Goal: Information Seeking & Learning: Check status

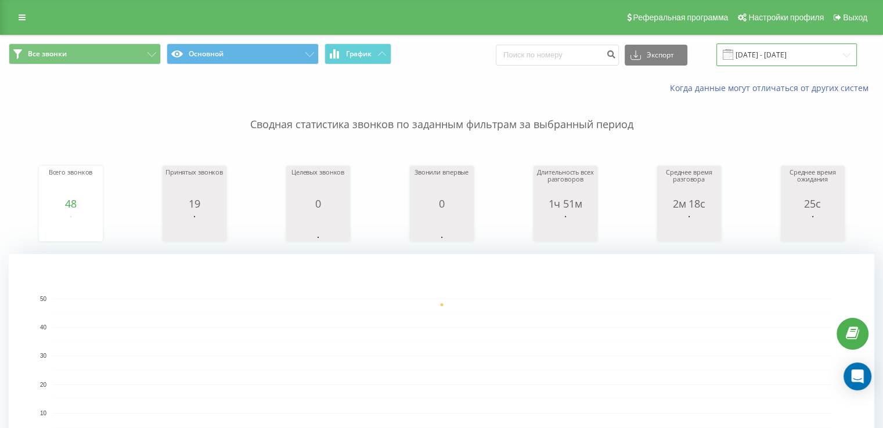
click at [764, 60] on input "[DATE] - [DATE]" at bounding box center [786, 55] width 140 height 23
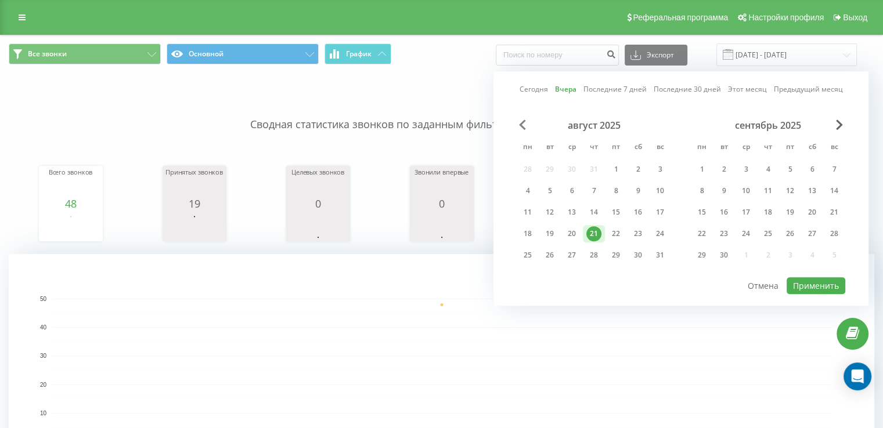
click at [525, 122] on span "Previous Month" at bounding box center [522, 125] width 7 height 10
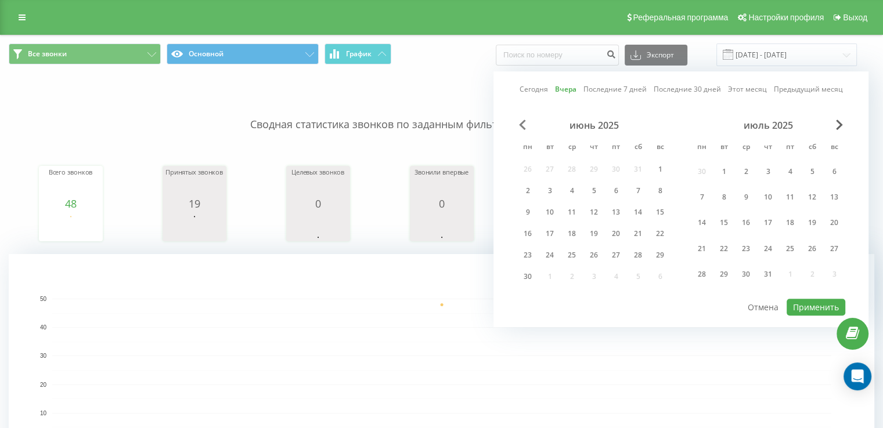
click at [525, 122] on span "Previous Month" at bounding box center [522, 125] width 7 height 10
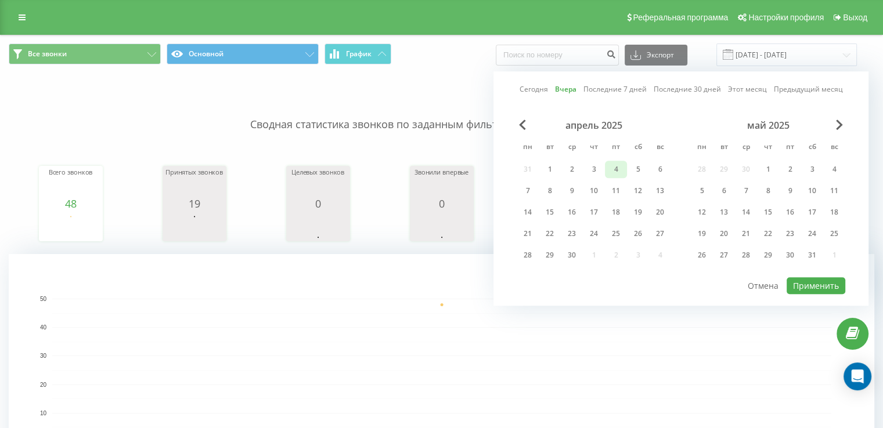
click at [608, 174] on div "4" at bounding box center [615, 169] width 15 height 15
click at [811, 279] on button "Применить" at bounding box center [815, 285] width 59 height 17
type input "[DATE] - [DATE]"
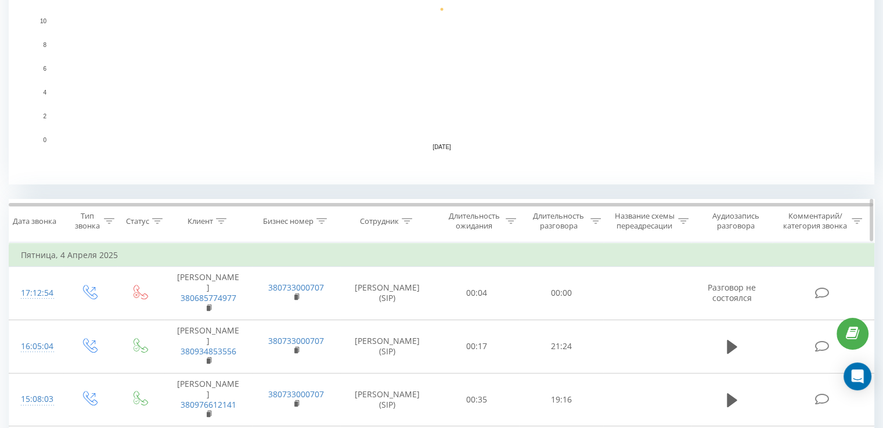
scroll to position [313, 0]
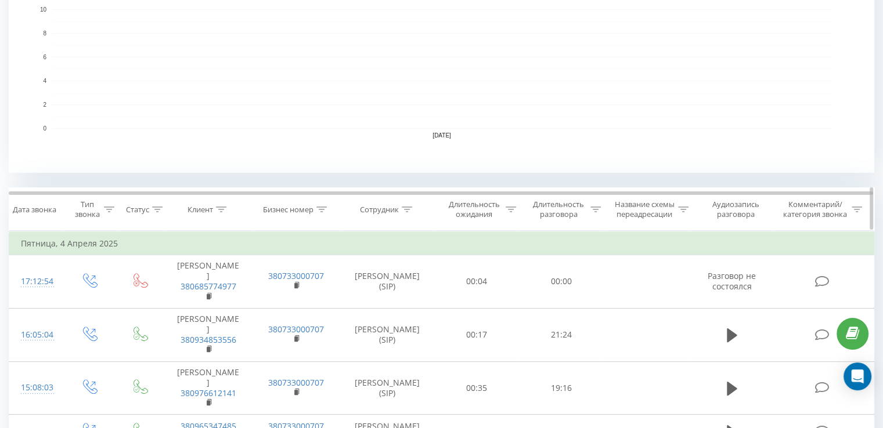
click at [218, 209] on icon at bounding box center [221, 210] width 10 height 6
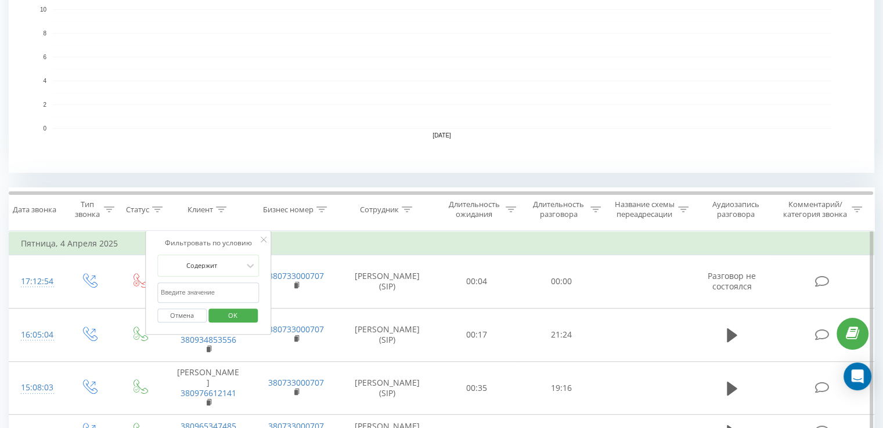
click at [226, 295] on input "text" at bounding box center [208, 293] width 102 height 20
paste input "380934853556"
type input "380934853556"
click at [227, 317] on span "OK" at bounding box center [232, 315] width 33 height 18
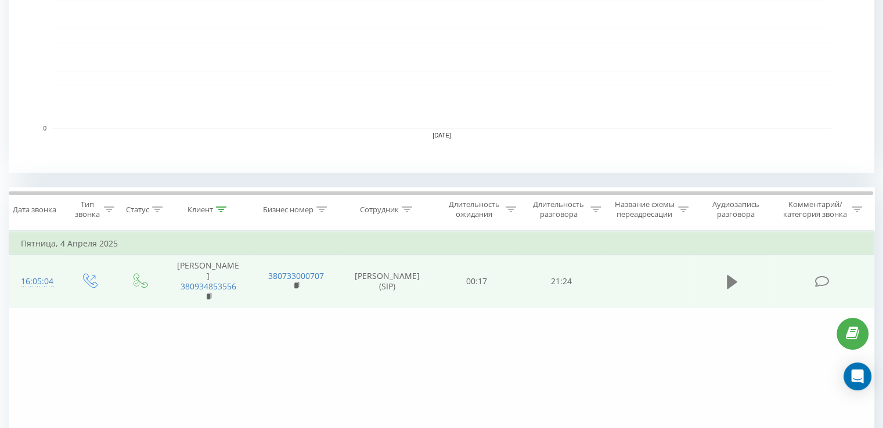
click at [736, 283] on icon at bounding box center [732, 282] width 10 height 16
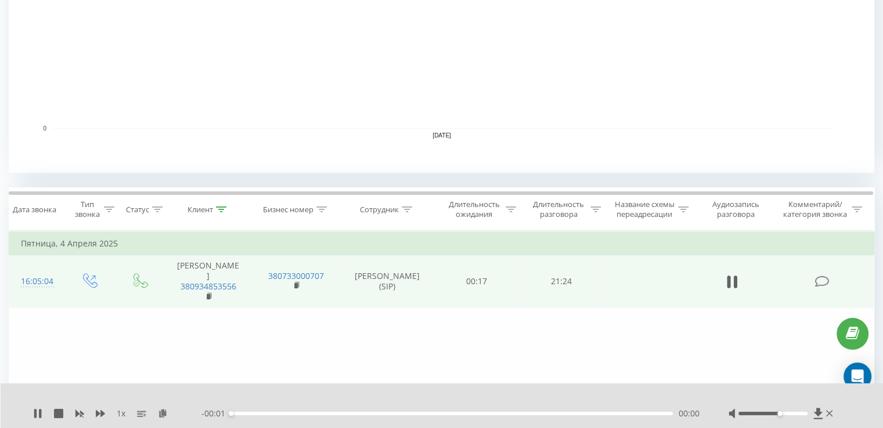
click at [782, 413] on div at bounding box center [772, 413] width 69 height 3
click at [273, 415] on div "02:02" at bounding box center [452, 413] width 442 height 3
click at [255, 412] on div "00:00" at bounding box center [452, 413] width 442 height 3
click at [294, 414] on div "03:02" at bounding box center [452, 413] width 442 height 3
click at [304, 411] on div "- 21:17 00:00 00:00" at bounding box center [450, 414] width 498 height 12
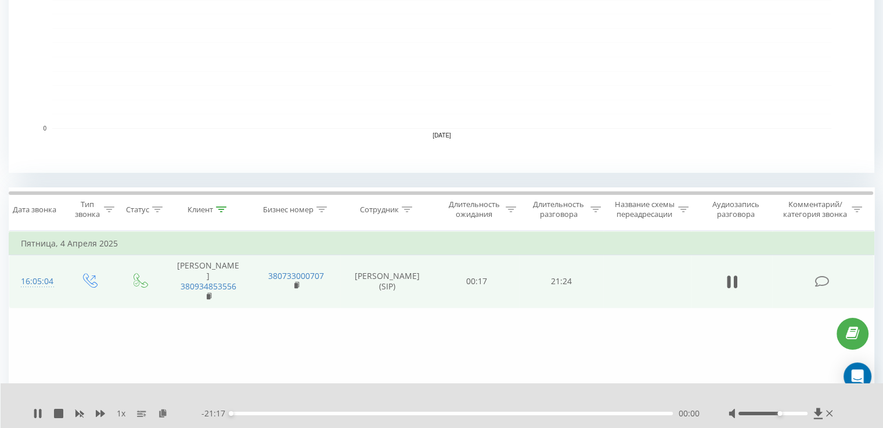
click at [298, 414] on div "00:00" at bounding box center [452, 413] width 442 height 3
click at [291, 412] on div "03:16" at bounding box center [452, 413] width 442 height 3
click at [331, 412] on div "04:22" at bounding box center [452, 413] width 442 height 3
click at [38, 409] on icon at bounding box center [37, 413] width 9 height 9
